Goal: Task Accomplishment & Management: Manage account settings

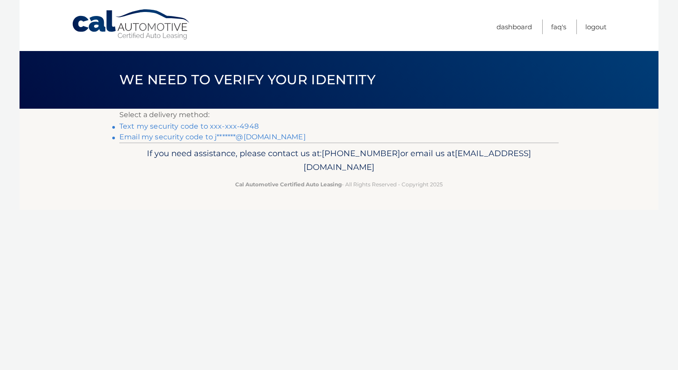
click at [169, 126] on link "Text my security code to xxx-xxx-4948" at bounding box center [188, 126] width 139 height 8
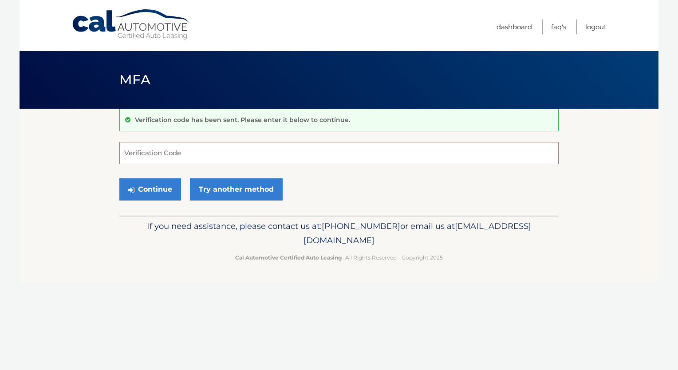
click at [177, 149] on input "Verification Code" at bounding box center [338, 153] width 439 height 22
type input "595346"
click at [149, 189] on button "Continue" at bounding box center [150, 189] width 62 height 22
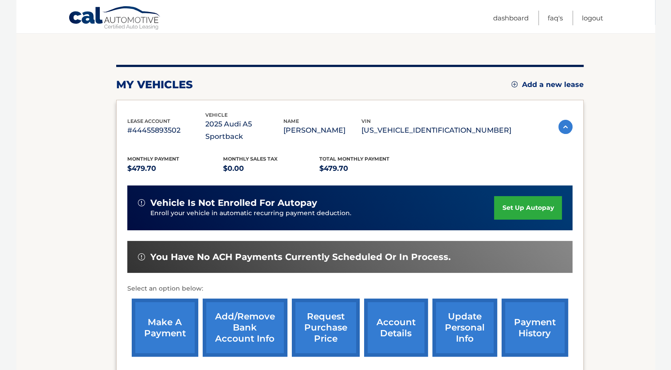
scroll to position [166, 0]
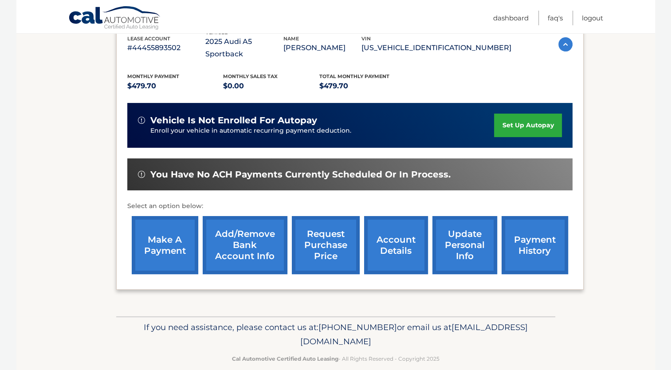
click at [409, 228] on link "account details" at bounding box center [396, 245] width 64 height 58
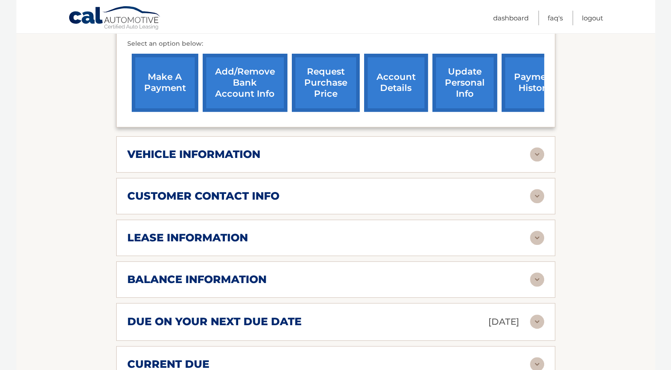
scroll to position [341, 0]
click at [535, 231] on img at bounding box center [537, 238] width 14 height 14
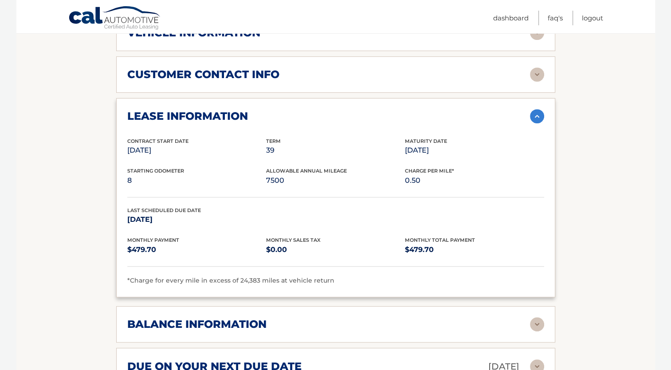
scroll to position [463, 0]
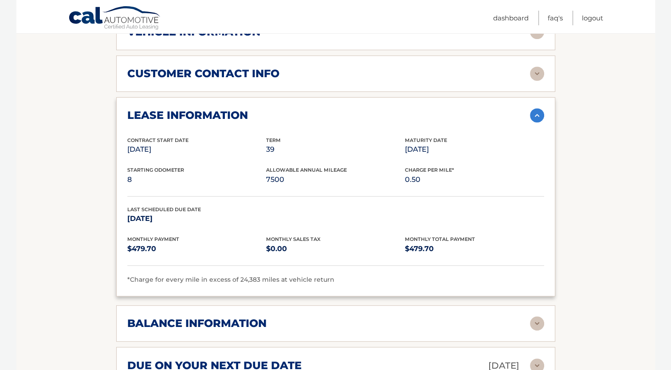
click at [535, 108] on img at bounding box center [537, 115] width 14 height 14
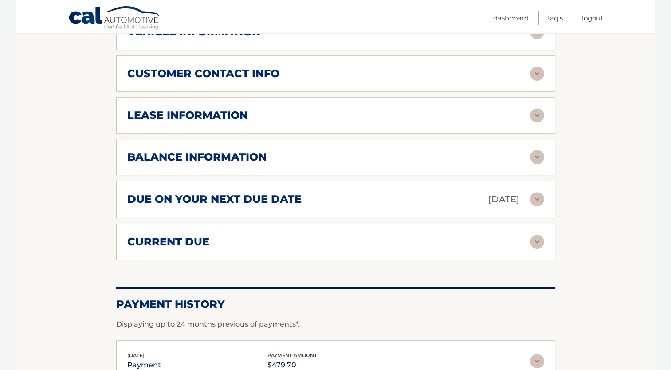
click at [533, 192] on img at bounding box center [537, 199] width 14 height 14
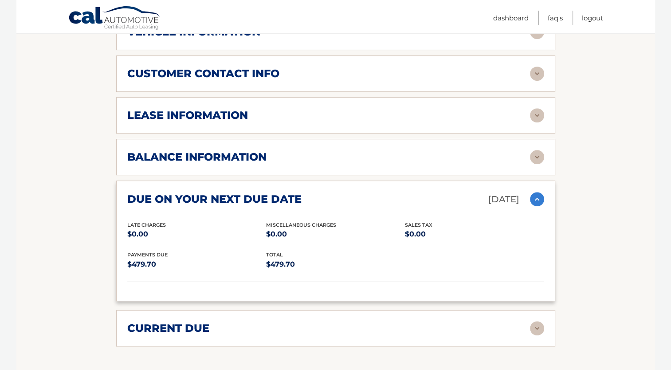
click at [539, 192] on img at bounding box center [537, 199] width 14 height 14
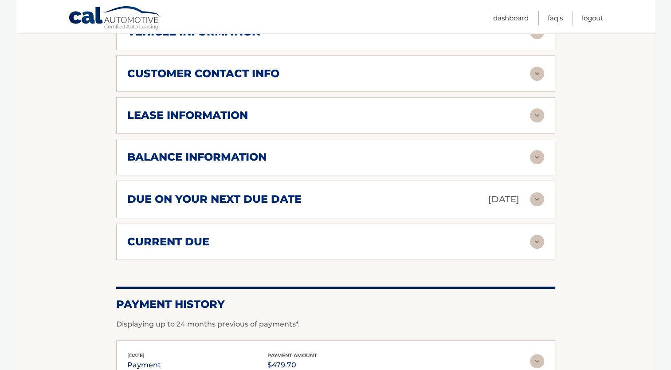
click at [535, 235] on img at bounding box center [537, 242] width 14 height 14
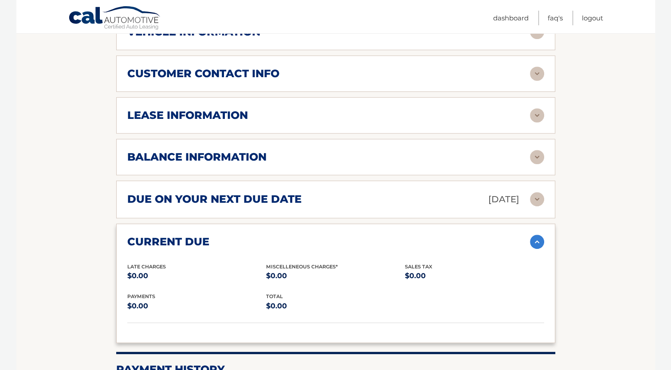
click at [535, 235] on img at bounding box center [537, 242] width 14 height 14
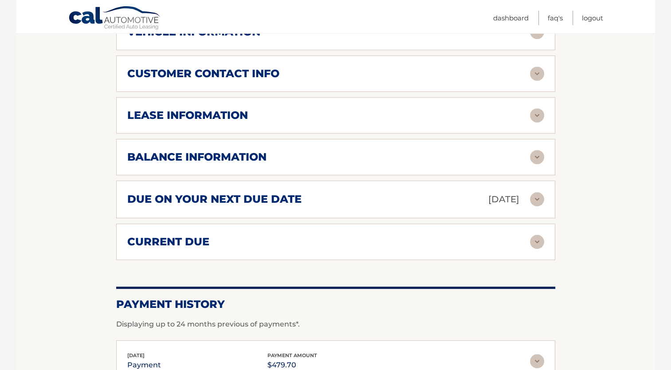
scroll to position [596, 0]
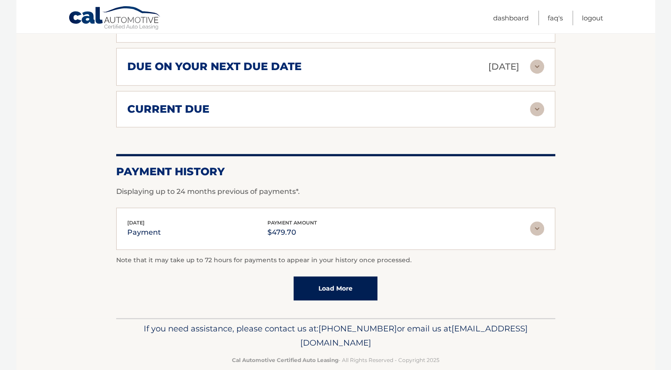
click at [335, 276] on link "Load More" at bounding box center [336, 288] width 84 height 24
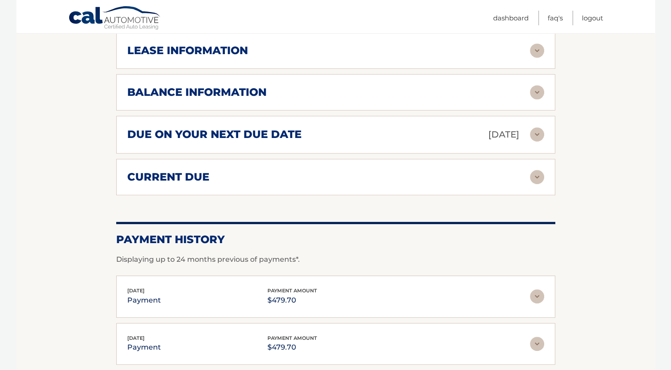
scroll to position [524, 0]
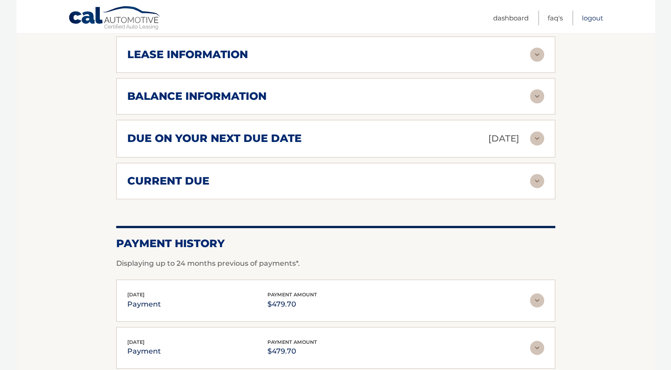
click at [587, 20] on link "Logout" at bounding box center [592, 18] width 21 height 15
